Goal: Task Accomplishment & Management: Use online tool/utility

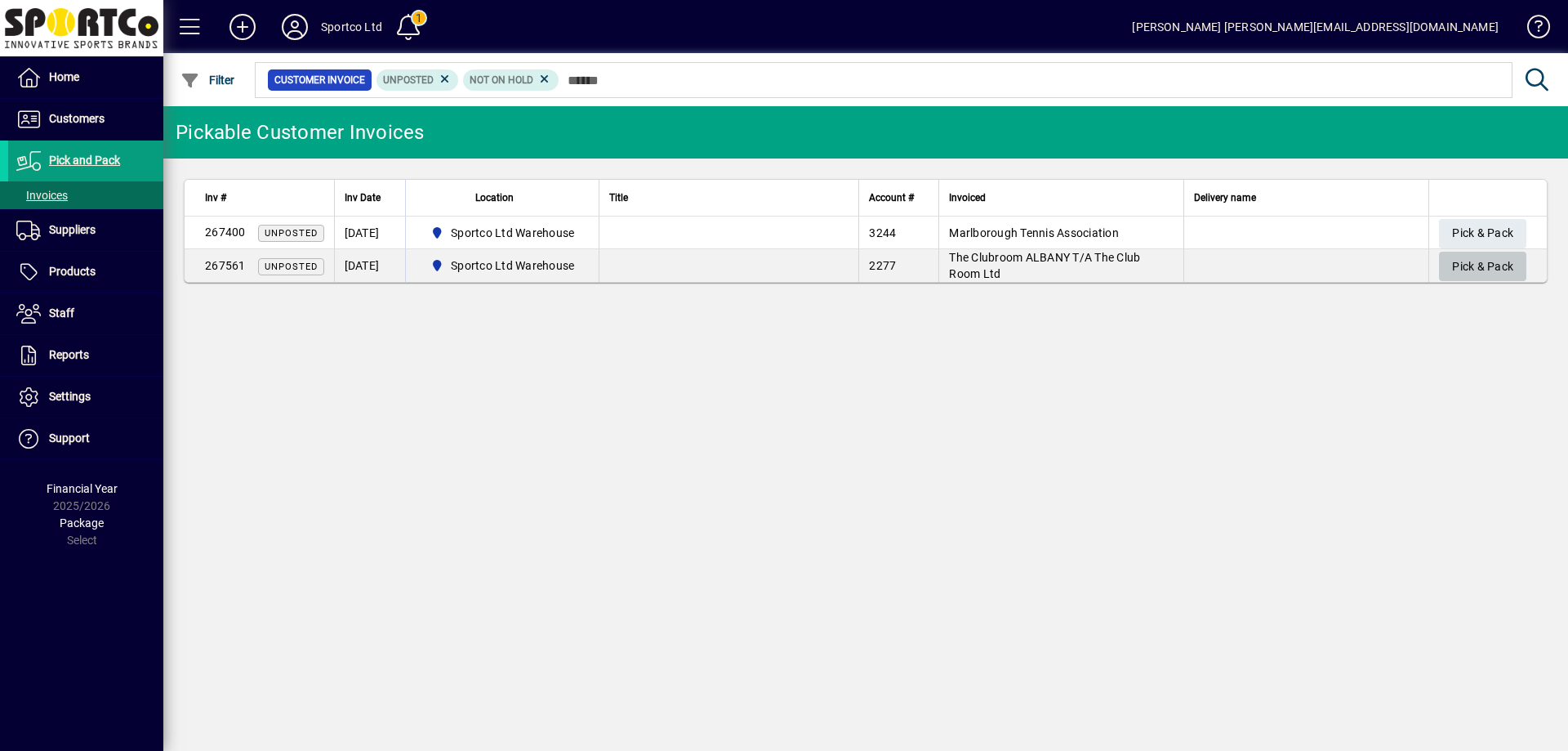
click at [1491, 253] on span "Pick & Pack" at bounding box center [1482, 266] width 61 height 27
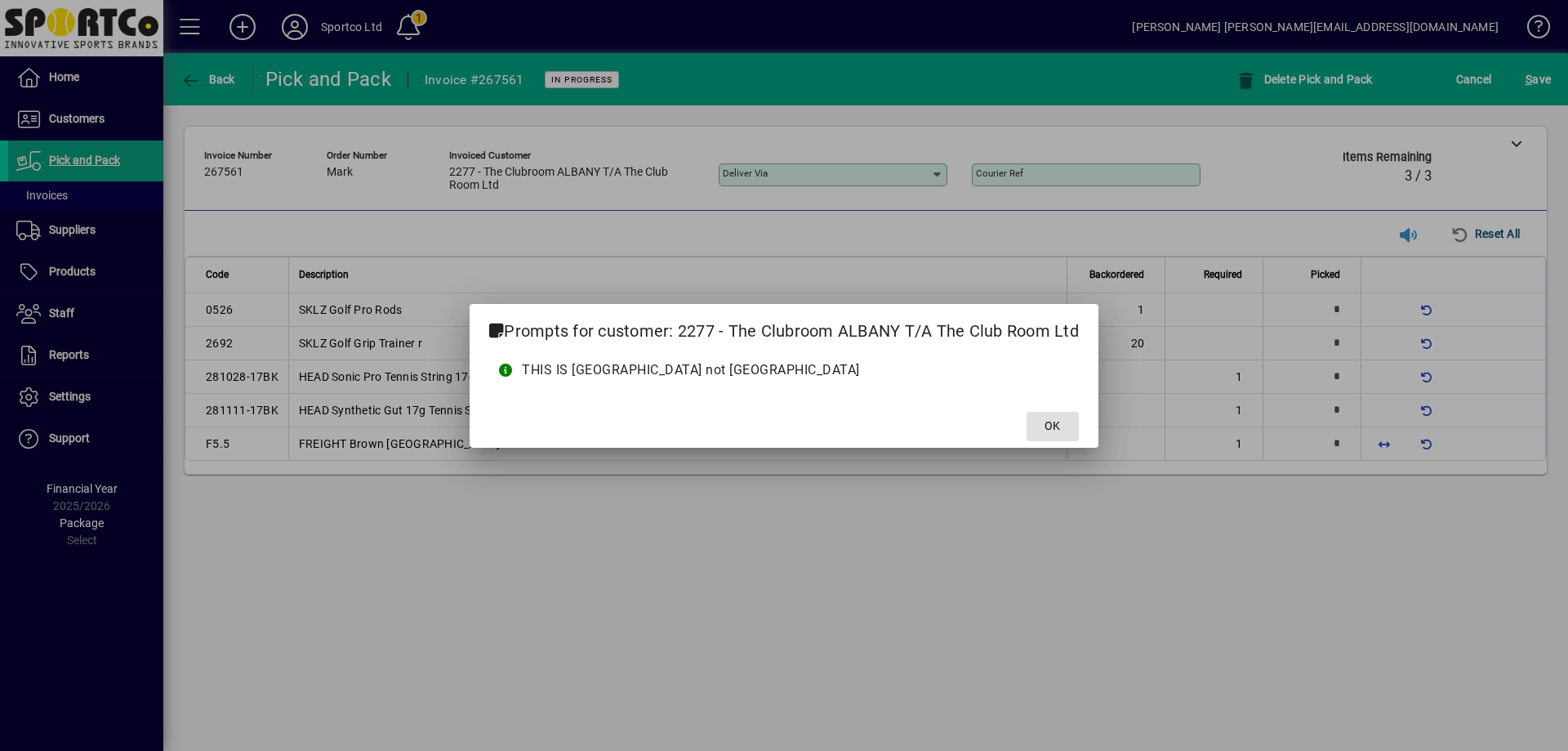
click at [1050, 424] on span "OK" at bounding box center [1052, 426] width 16 height 18
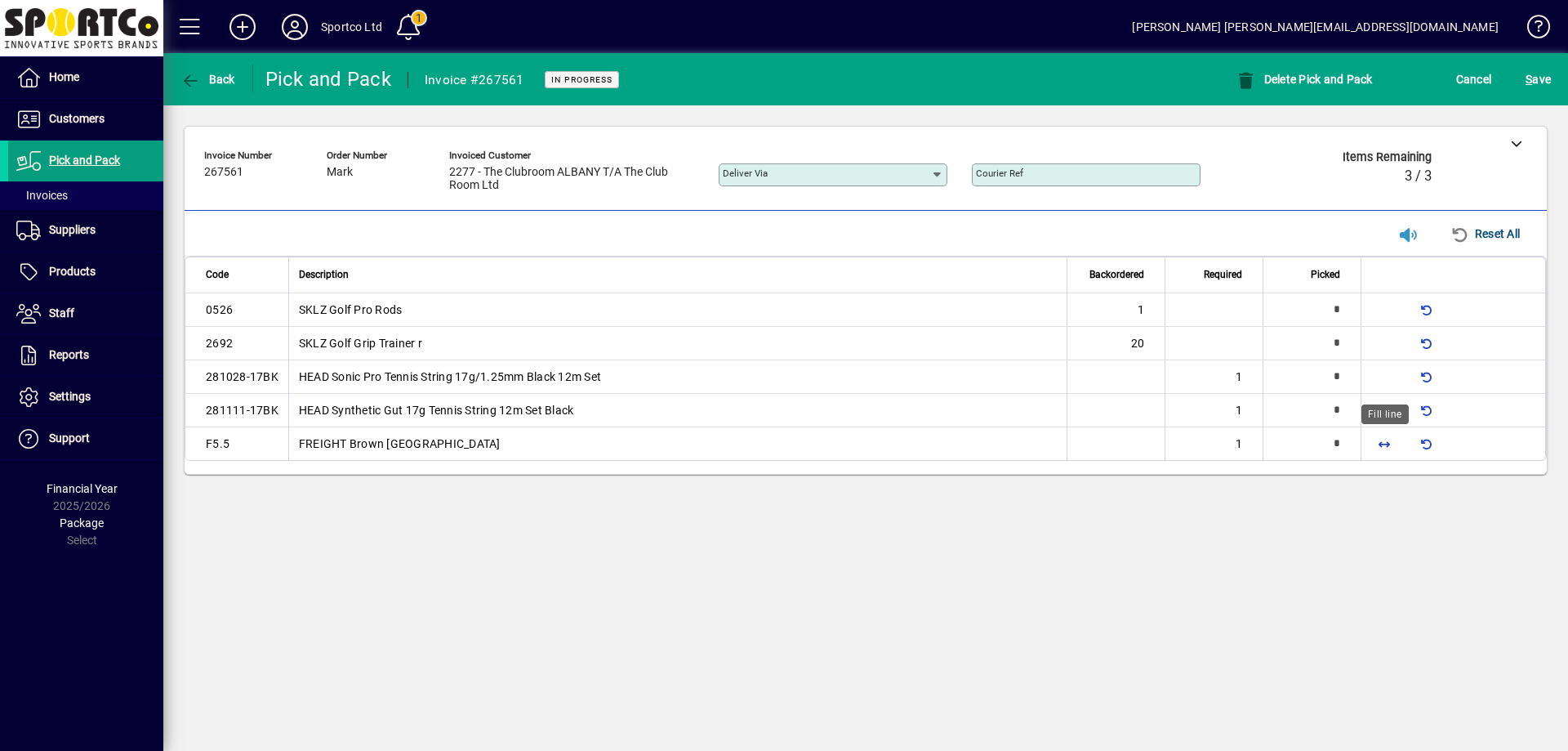
click at [1390, 441] on span "button" at bounding box center [1384, 444] width 39 height 39
type input "*"
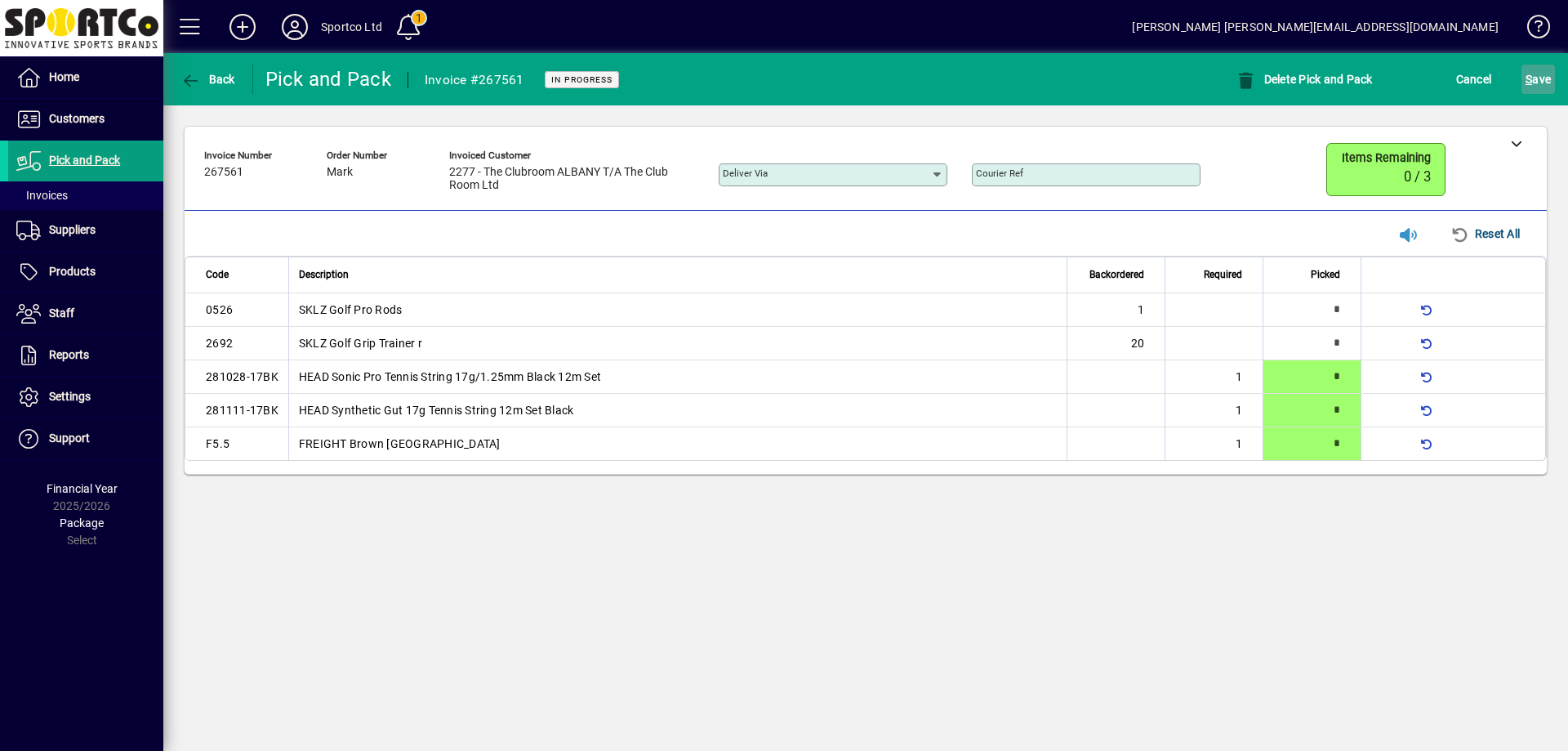
click at [1524, 75] on span "submit" at bounding box center [1537, 79] width 33 height 39
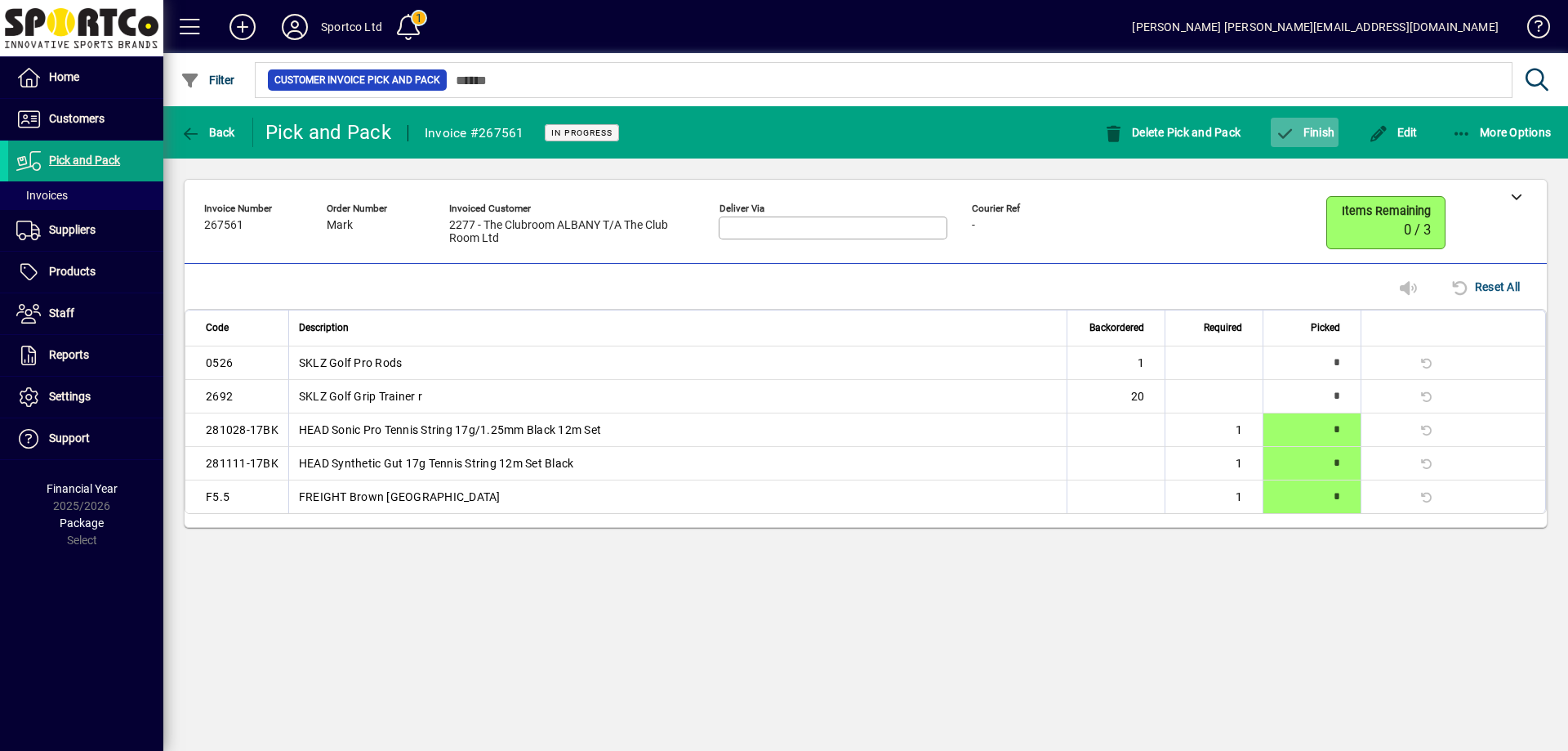
click at [1310, 126] on span "Finish" at bounding box center [1304, 132] width 59 height 13
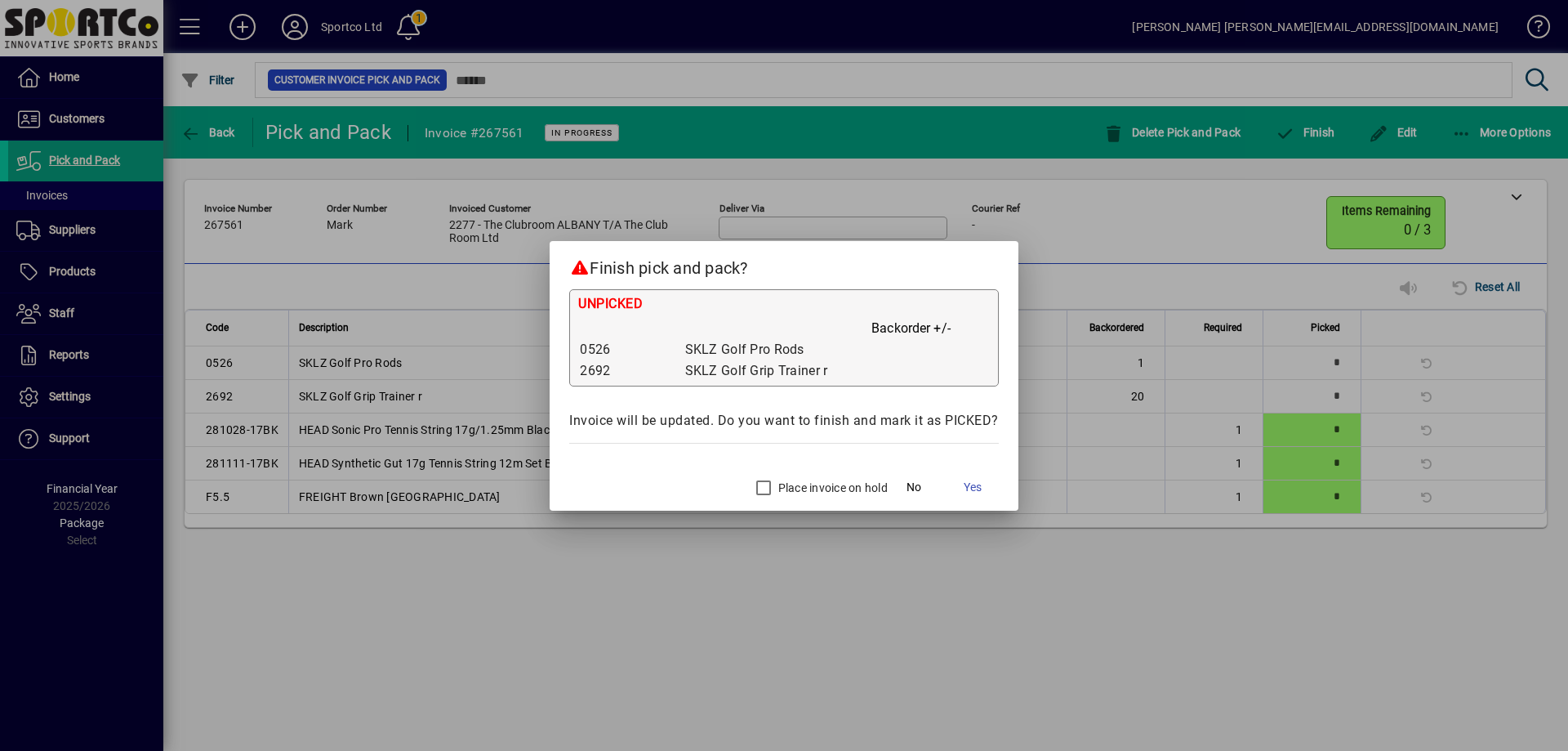
click at [786, 485] on label "Place invoice on hold" at bounding box center [831, 488] width 113 height 17
click at [965, 490] on span "Yes" at bounding box center [972, 487] width 18 height 18
